Goal: Information Seeking & Learning: Get advice/opinions

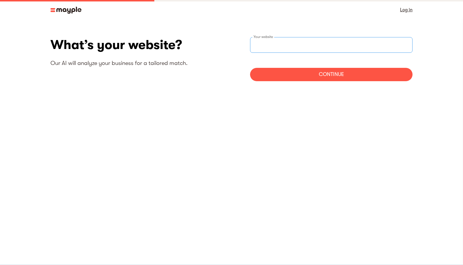
click at [312, 49] on input "websiteStep" at bounding box center [331, 45] width 163 height 16
type input "[URL]"
click at [327, 74] on div "Continue" at bounding box center [331, 74] width 163 height 13
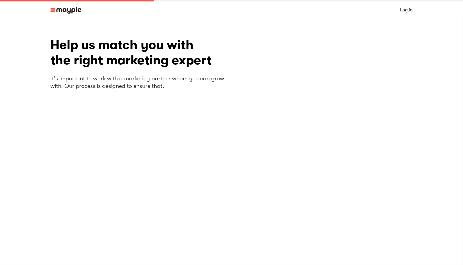
click at [202, 199] on div "Help us match you with the right marketing expert It's important to work with a…" at bounding box center [141, 135] width 181 height 196
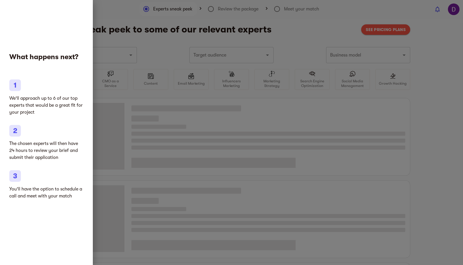
type input "Clothing and shoes"
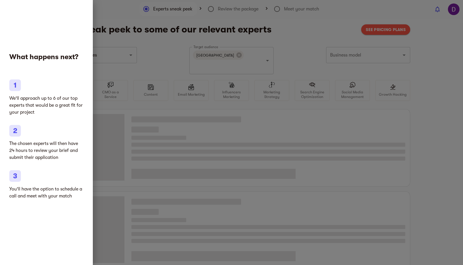
click at [165, 106] on div at bounding box center [231, 132] width 463 height 265
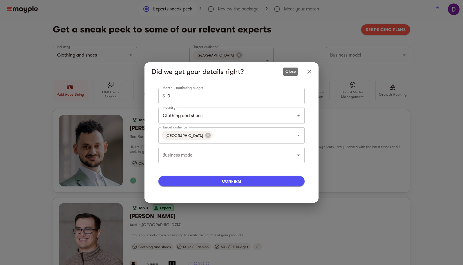
click at [309, 70] on icon "Close" at bounding box center [309, 71] width 7 height 7
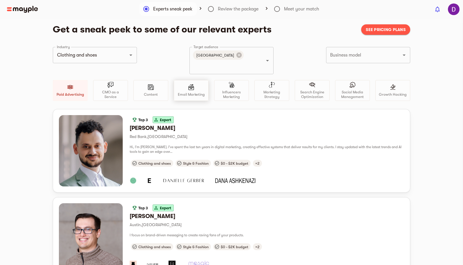
click at [193, 84] on div at bounding box center [191, 88] width 6 height 8
click at [193, 80] on div "Email Marketing" at bounding box center [191, 90] width 35 height 21
click at [198, 86] on div "Email Marketing" at bounding box center [191, 90] width 35 height 21
click at [124, 55] on icon "Clear" at bounding box center [124, 55] width 6 height 6
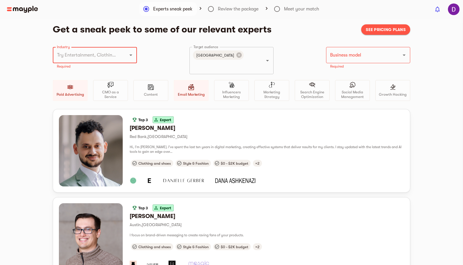
click at [123, 58] on div at bounding box center [126, 55] width 15 height 8
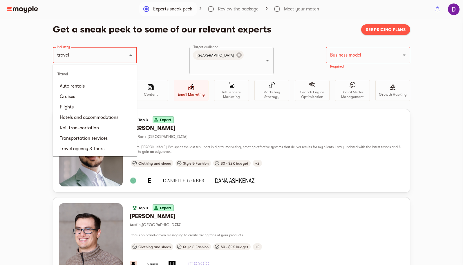
click at [67, 75] on div "Travel" at bounding box center [95, 74] width 84 height 14
click at [94, 149] on li "Travel agency & Tours" at bounding box center [95, 149] width 84 height 10
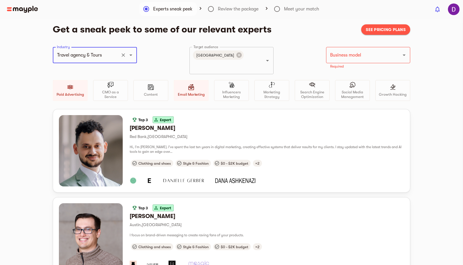
click at [88, 87] on div "Paid Advertising CMO as a Service Content Email Marketing Influencers Marketing…" at bounding box center [232, 90] width 358 height 21
click at [71, 87] on div "Paid Advertising" at bounding box center [70, 90] width 35 height 21
click at [359, 52] on input "Business model" at bounding box center [360, 55] width 63 height 11
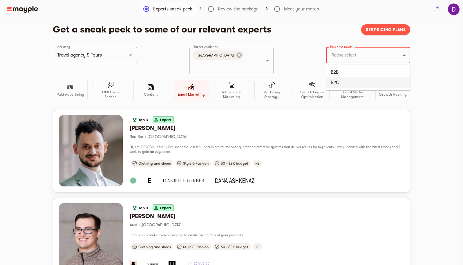
click at [345, 85] on li "B2C" at bounding box center [368, 83] width 84 height 10
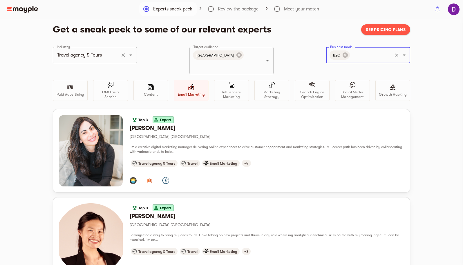
click at [93, 57] on input "Travel agency & Tours" at bounding box center [86, 55] width 63 height 11
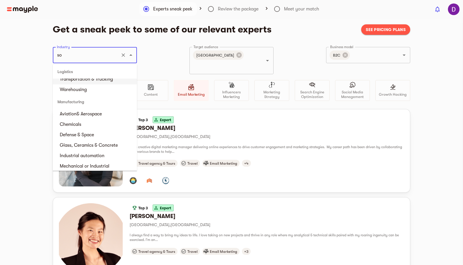
scroll to position [62, 0]
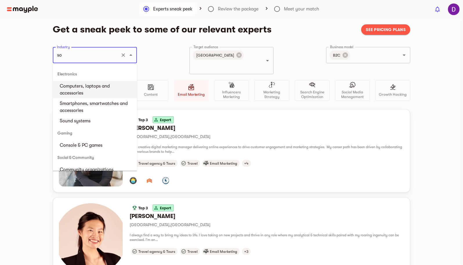
type input "s"
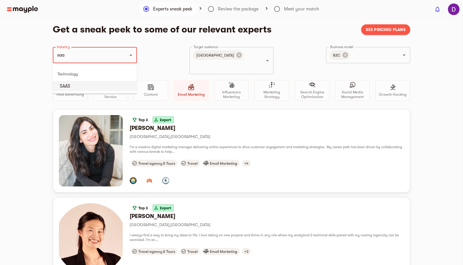
click at [84, 85] on li "SAAS" at bounding box center [95, 86] width 84 height 10
type input "SAAS"
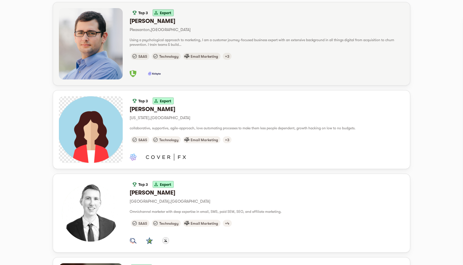
scroll to position [0, 0]
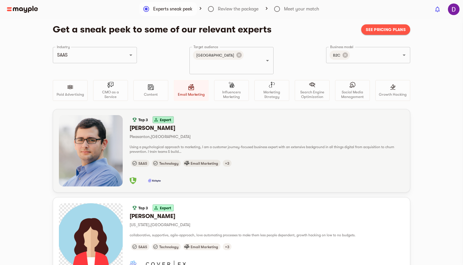
click at [179, 133] on p "Pleasanton , United States" at bounding box center [267, 136] width 275 height 7
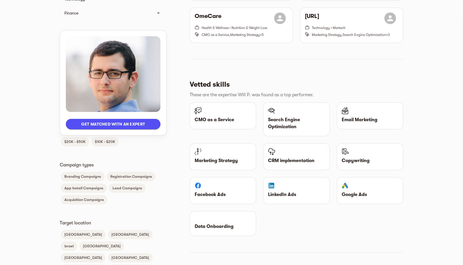
scroll to position [392, 0]
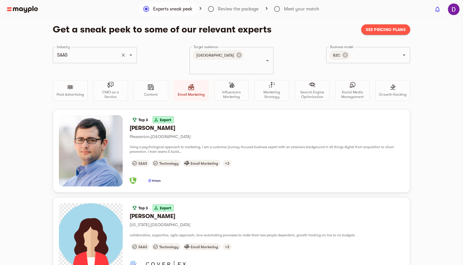
click at [75, 50] on input "SAAS" at bounding box center [86, 55] width 63 height 11
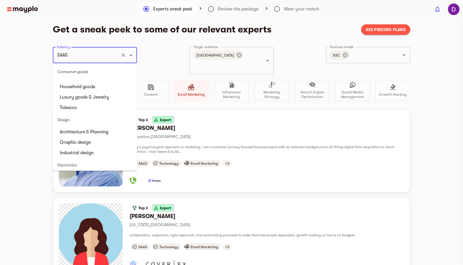
scroll to position [326, 0]
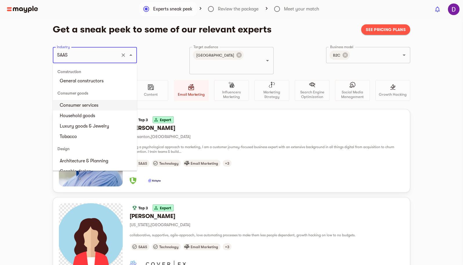
click at [89, 111] on li "Consumer services" at bounding box center [95, 105] width 84 height 10
type input "Consumer services"
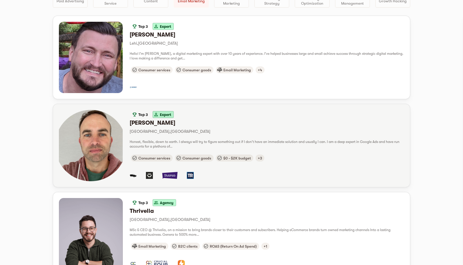
scroll to position [96, 0]
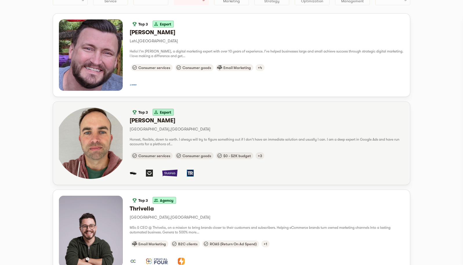
click at [96, 134] on div "button" at bounding box center [91, 143] width 64 height 71
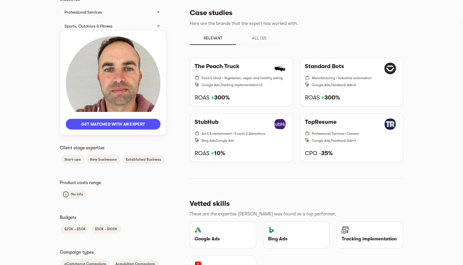
scroll to position [361, 0]
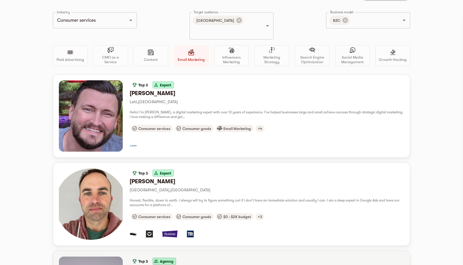
scroll to position [25, 0]
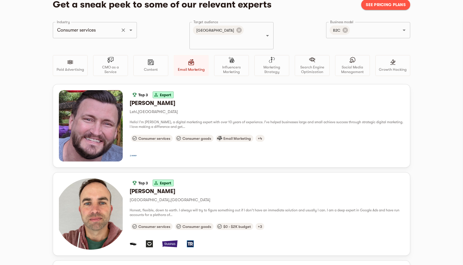
click at [110, 30] on input "Consumer services" at bounding box center [86, 30] width 63 height 11
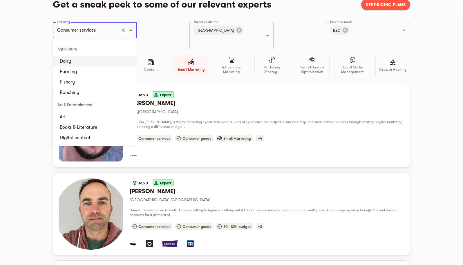
scroll to position [0, 0]
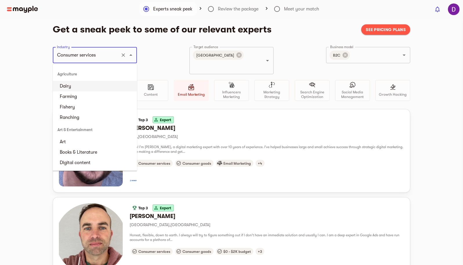
click at [125, 55] on icon "Clear" at bounding box center [124, 55] width 6 height 6
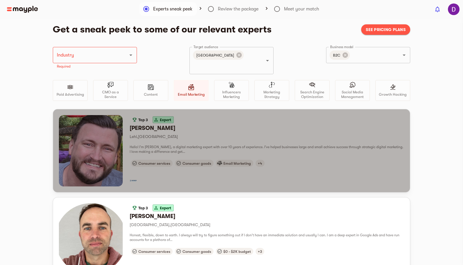
click at [205, 145] on span "Hello! I'm Kyle J., a digital marketing expert with over 10 years of experience…" at bounding box center [267, 149] width 274 height 9
